Goal: Information Seeking & Learning: Learn about a topic

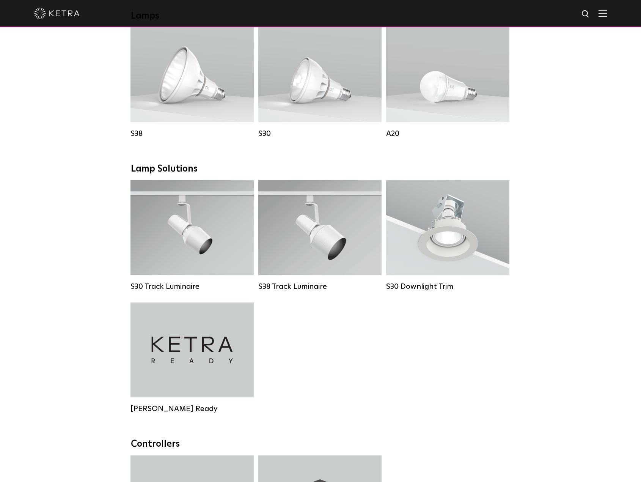
scroll to position [569, 0]
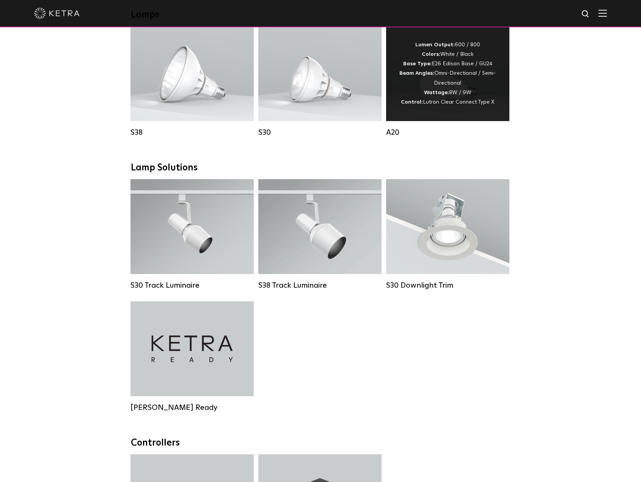
click at [449, 95] on strong "Wattage:" at bounding box center [436, 92] width 25 height 5
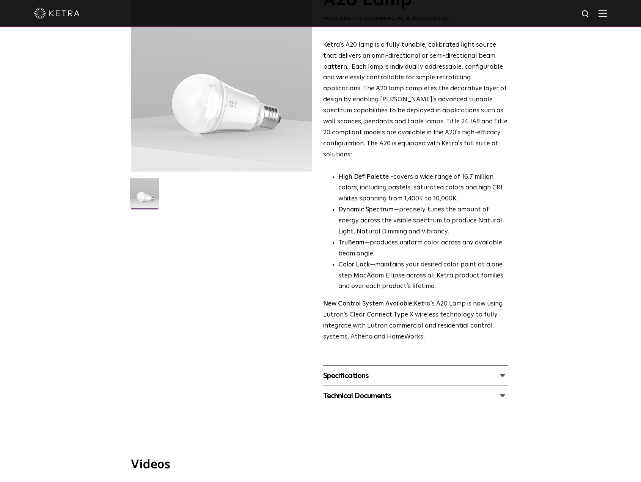
scroll to position [76, 0]
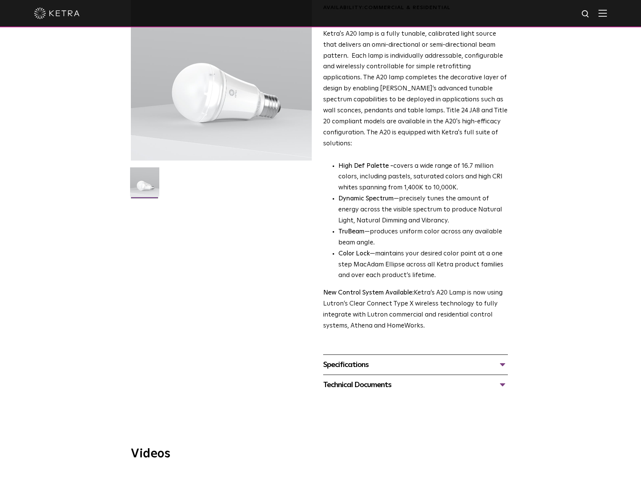
click at [502, 358] on div "Specifications" at bounding box center [415, 364] width 185 height 12
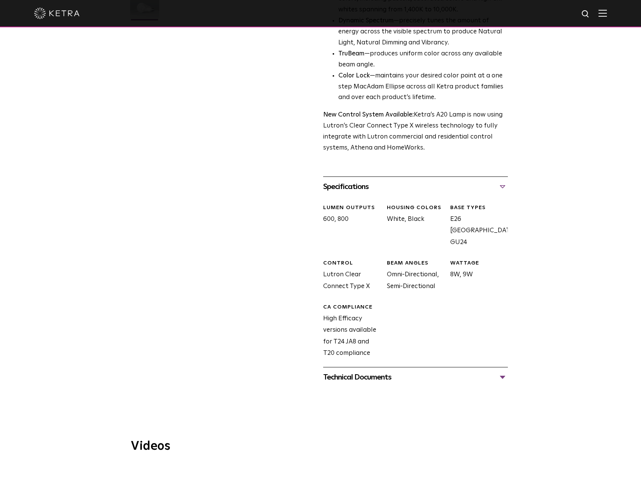
scroll to position [265, 0]
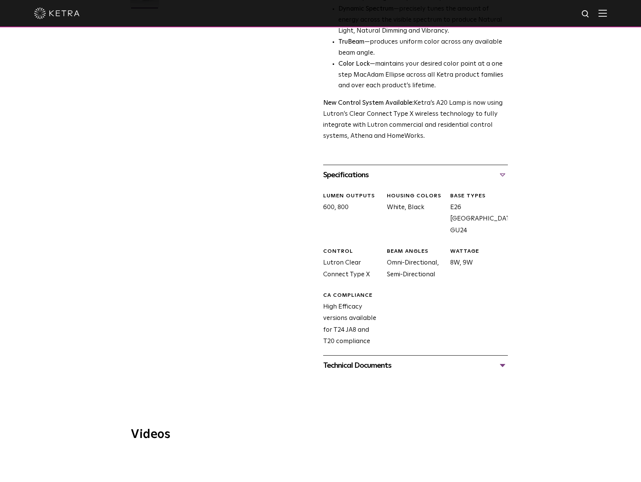
click at [503, 359] on div "Technical Documents" at bounding box center [415, 365] width 185 height 12
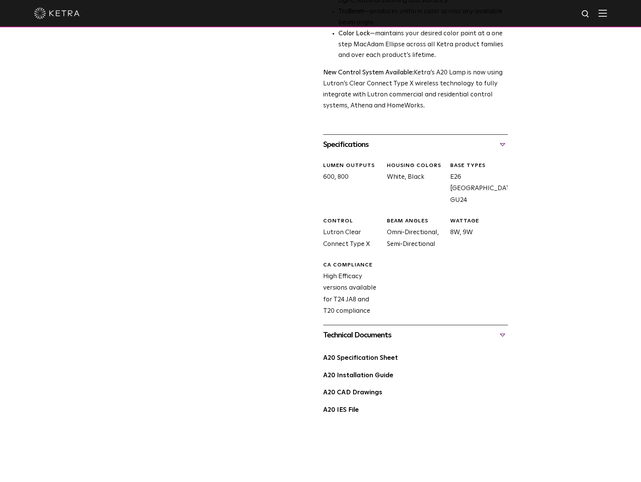
scroll to position [379, 0]
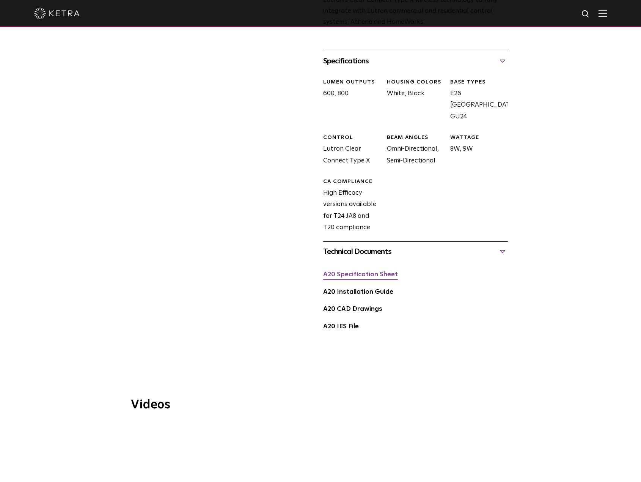
click at [367, 271] on link "A20 Specification Sheet" at bounding box center [360, 274] width 75 height 6
